Goal: Information Seeking & Learning: Learn about a topic

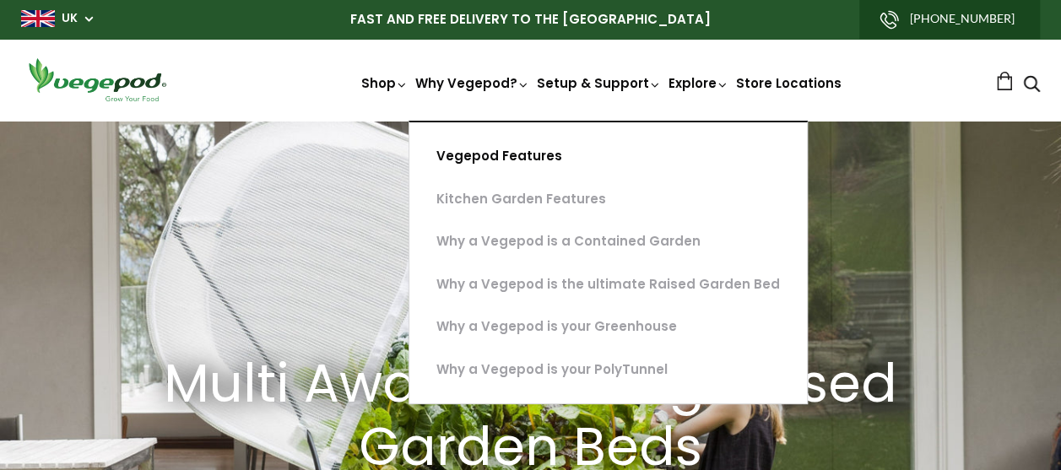
click at [513, 158] on link "Vegepod Features" at bounding box center [607, 156] width 397 height 43
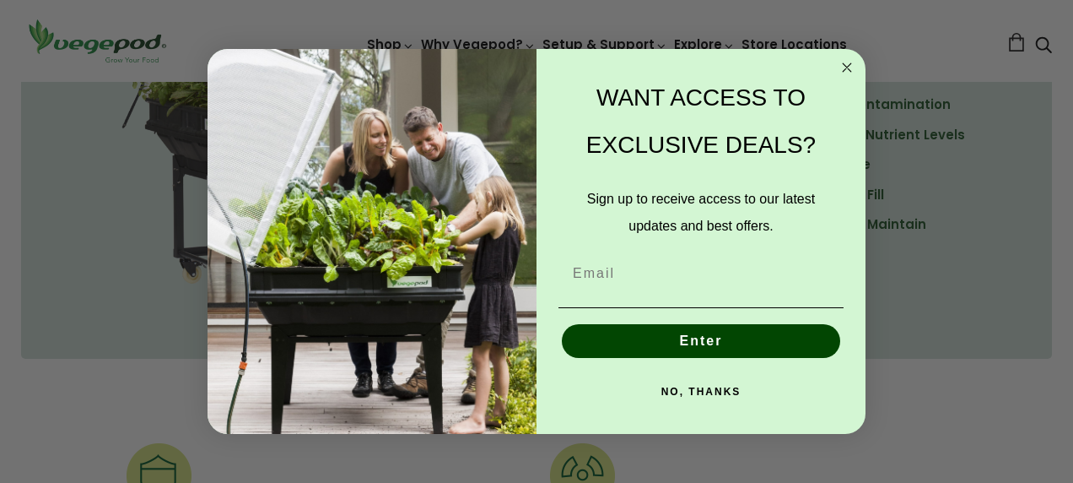
scroll to position [1752, 0]
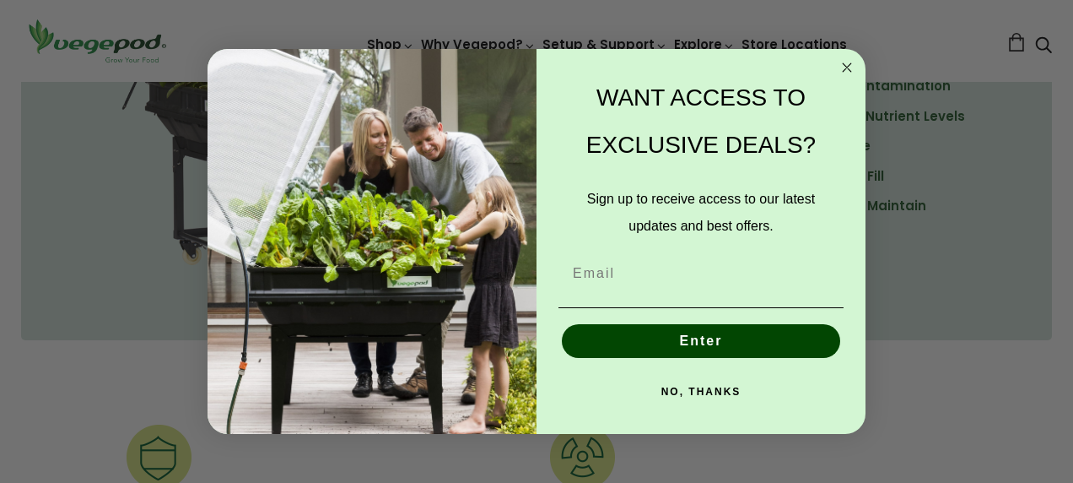
drag, startPoint x: 1069, startPoint y: 212, endPoint x: 1060, endPoint y: 326, distance: 114.3
click at [1060, 326] on html "plus minus cross arrow-left arrow-right arrow-bottom cart dropdown-arrow next p…" at bounding box center [536, 56] width 1073 height 3616
click at [848, 67] on circle "Close dialog" at bounding box center [847, 66] width 19 height 19
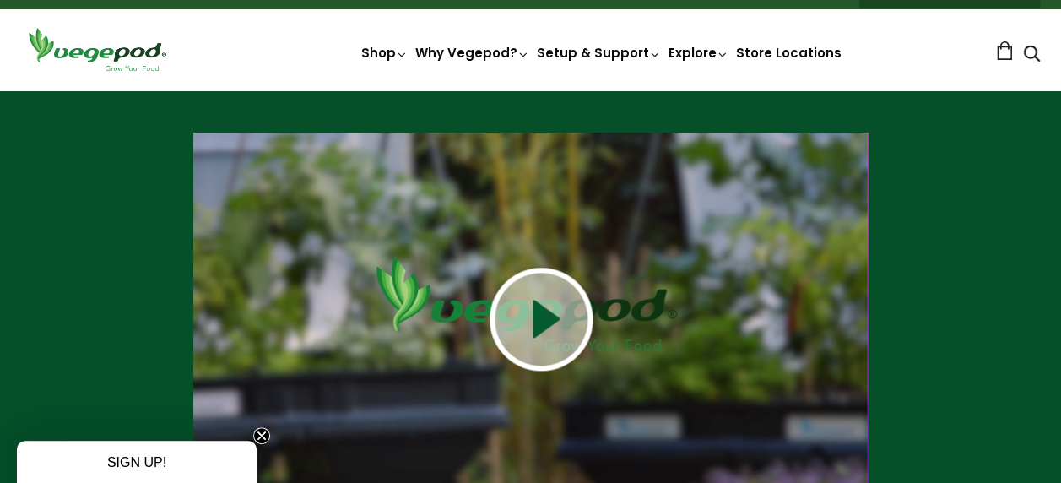
scroll to position [0, 0]
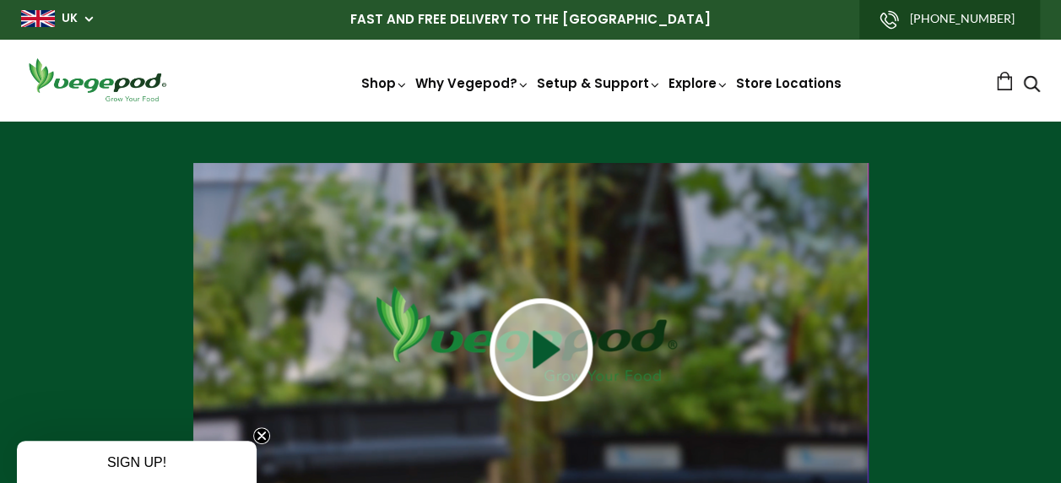
click at [539, 351] on img at bounding box center [540, 349] width 103 height 103
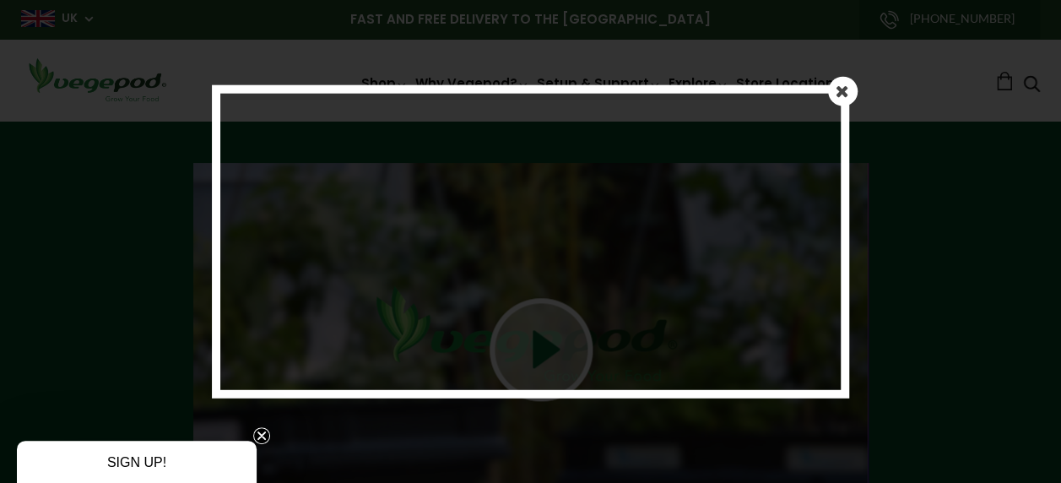
click at [836, 97] on em at bounding box center [841, 91] width 13 height 17
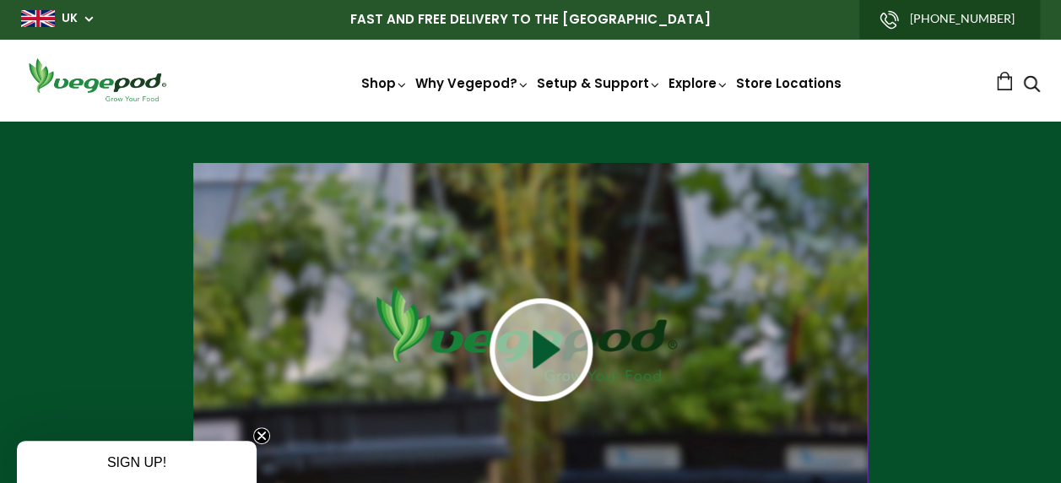
click at [81, 24] on span "UK" at bounding box center [57, 18] width 72 height 16
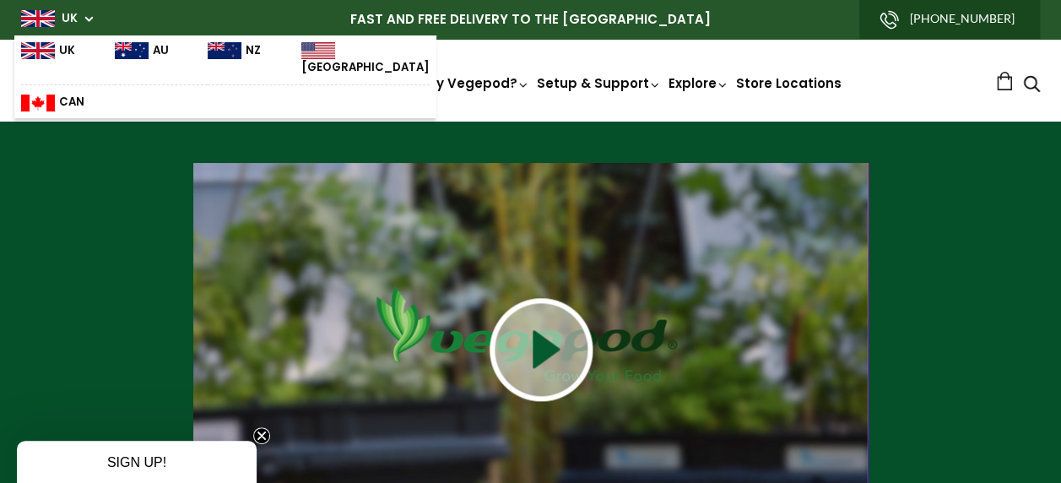
click at [307, 51] on link "[GEOGRAPHIC_DATA]" at bounding box center [365, 59] width 128 height 34
